Goal: Task Accomplishment & Management: Manage account settings

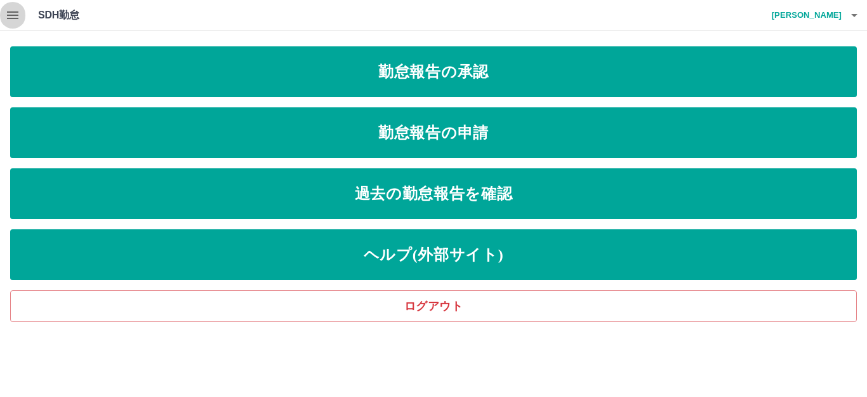
click at [9, 13] on icon "button" at bounding box center [12, 15] width 15 height 15
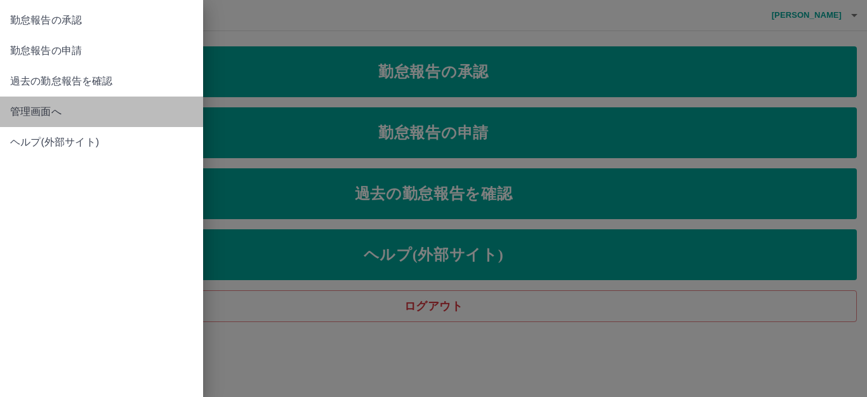
click at [33, 109] on span "管理画面へ" at bounding box center [101, 111] width 183 height 15
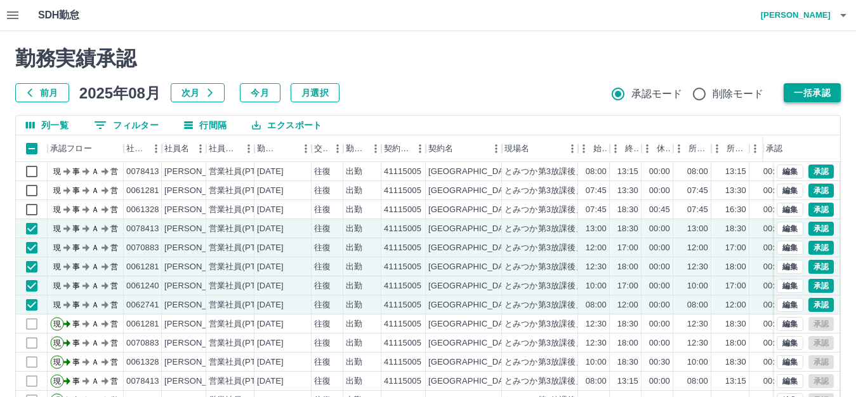
click at [824, 91] on button "一括承認" at bounding box center [812, 92] width 57 height 19
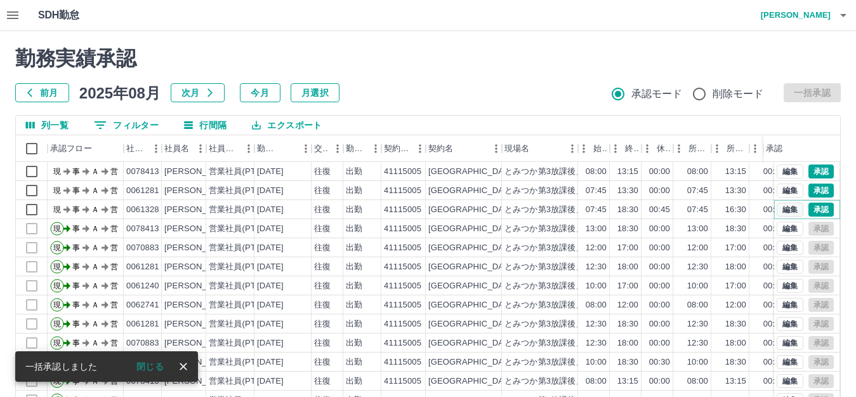
click at [782, 211] on button "編集" at bounding box center [790, 209] width 27 height 14
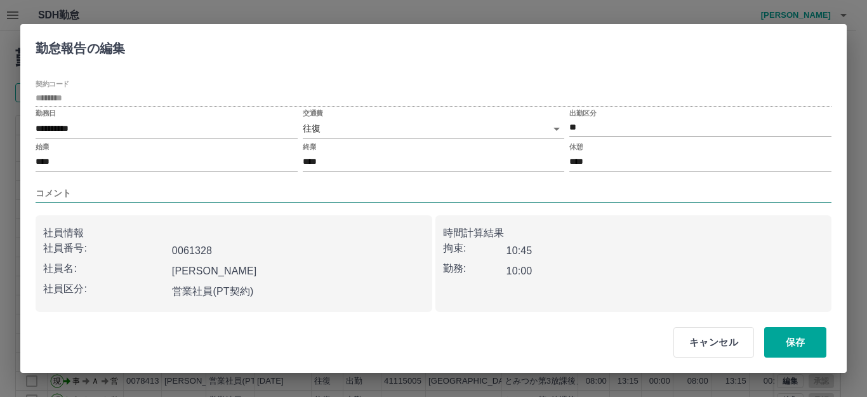
click at [94, 186] on input "コメント" at bounding box center [434, 193] width 796 height 18
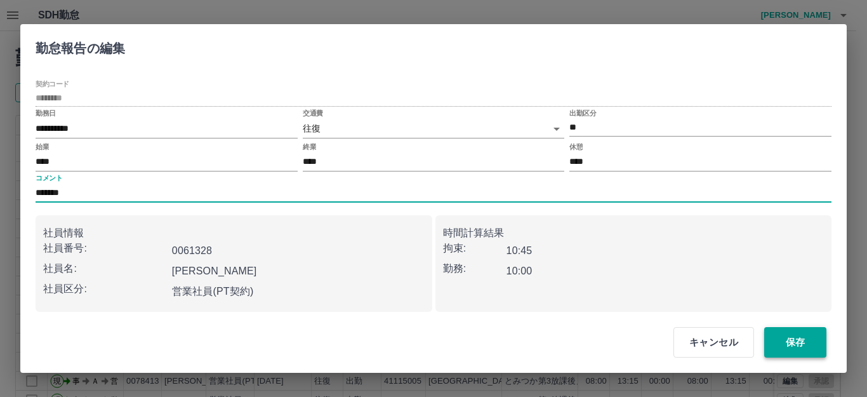
type input "*******"
click at [786, 341] on button "保存" at bounding box center [795, 342] width 62 height 30
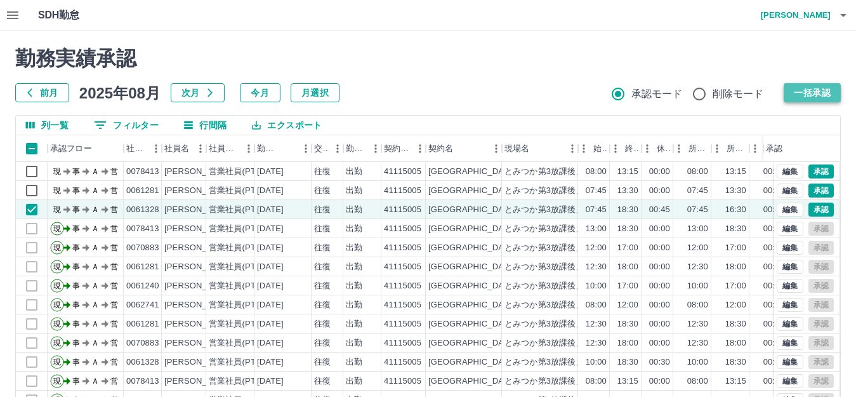
click at [815, 96] on button "一括承認" at bounding box center [812, 92] width 57 height 19
click at [818, 94] on button "一括承認" at bounding box center [812, 92] width 57 height 19
click at [505, 78] on div "承認権限がありません 勤務実績承認 前月 2025年08月 次月 今月 月選択 承認モード 削除モード 一括承認" at bounding box center [428, 74] width 826 height 56
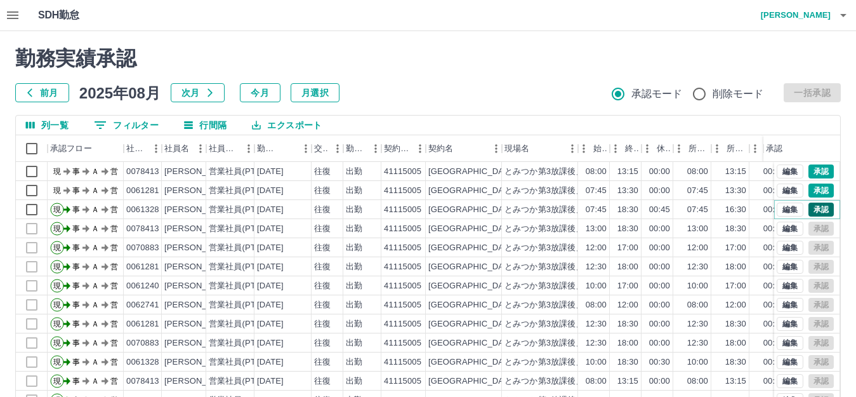
click at [810, 207] on button "承認" at bounding box center [821, 209] width 25 height 14
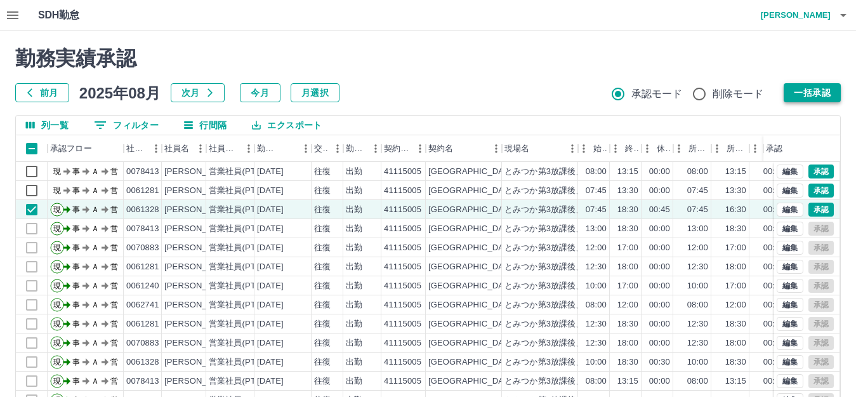
click at [815, 93] on button "一括承認" at bounding box center [812, 92] width 57 height 19
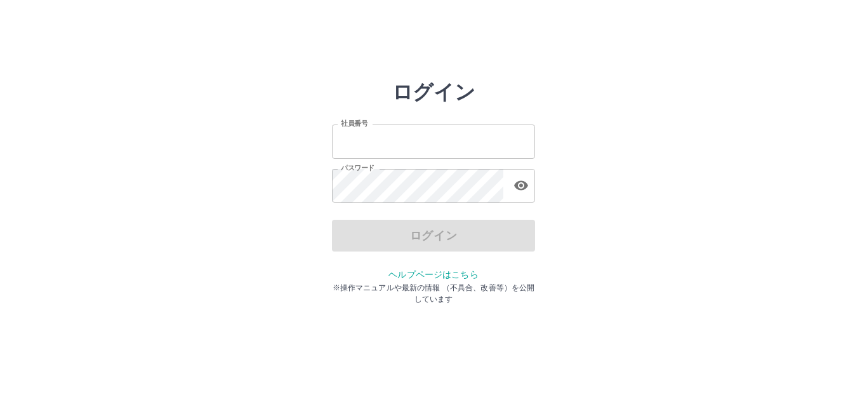
type input "*******"
click at [459, 234] on div "ログイン" at bounding box center [433, 236] width 203 height 32
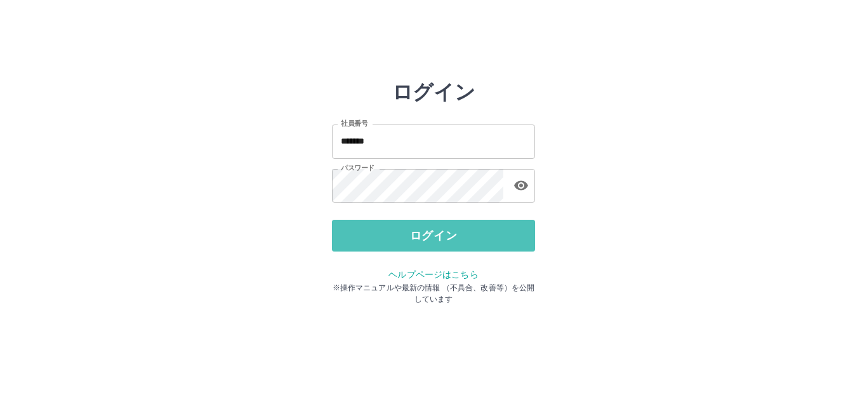
click at [459, 234] on button "ログイン" at bounding box center [433, 236] width 203 height 32
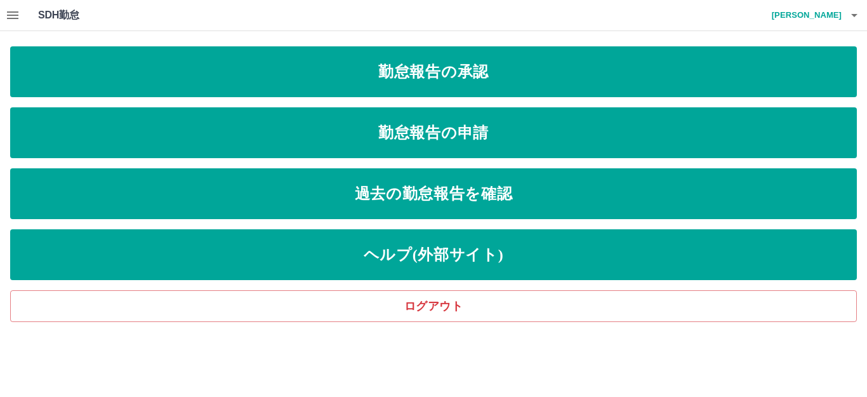
click at [10, 18] on icon "button" at bounding box center [12, 15] width 11 height 8
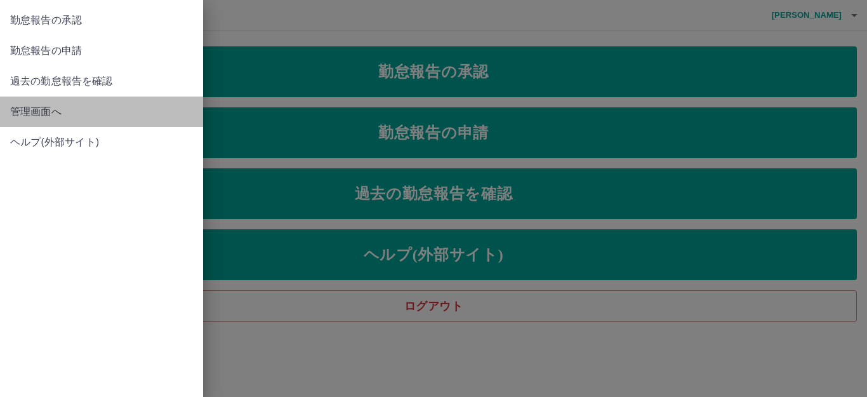
click at [77, 107] on span "管理画面へ" at bounding box center [101, 111] width 183 height 15
